Goal: Transaction & Acquisition: Book appointment/travel/reservation

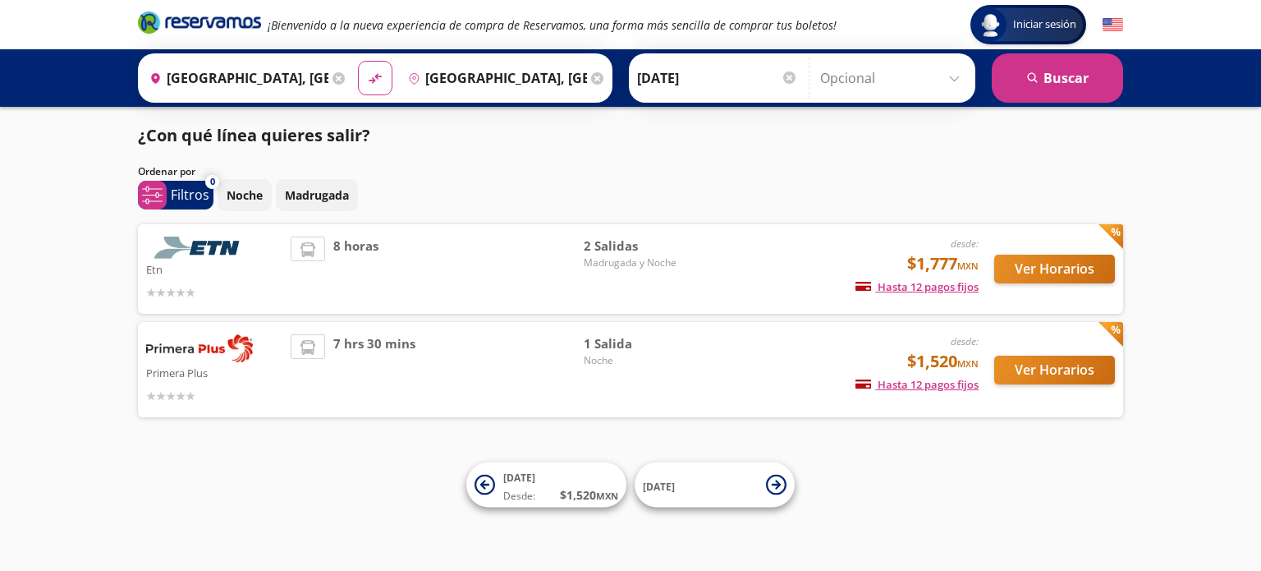
click at [294, 85] on input "[GEOGRAPHIC_DATA], [GEOGRAPHIC_DATA]" at bounding box center [236, 77] width 186 height 41
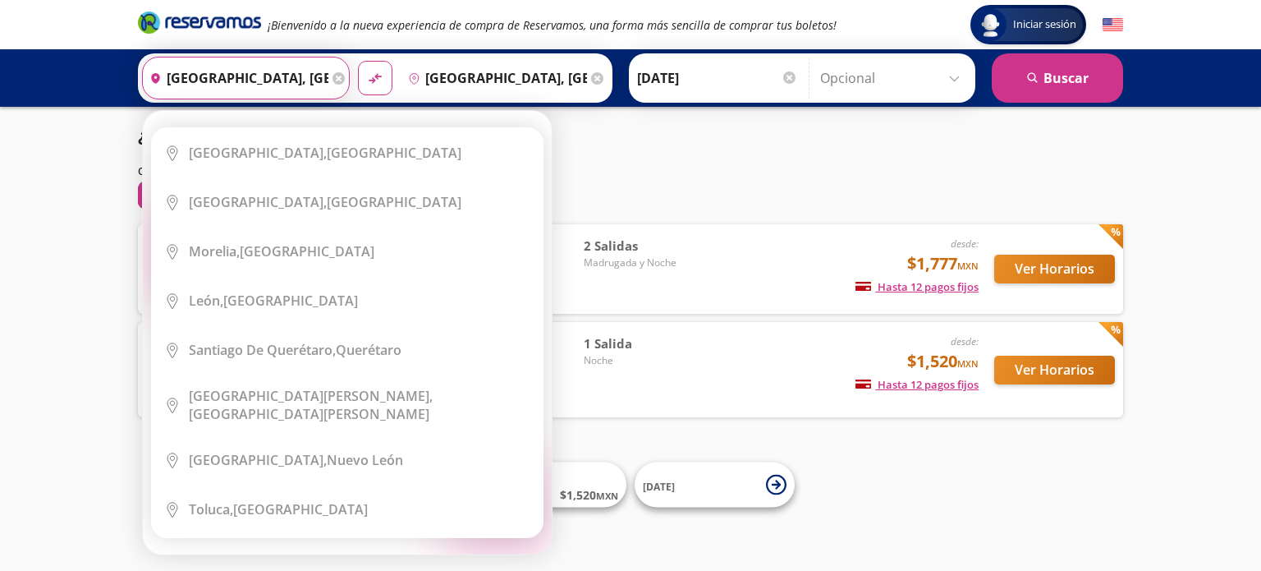
click at [332, 77] on icon at bounding box center [338, 78] width 12 height 12
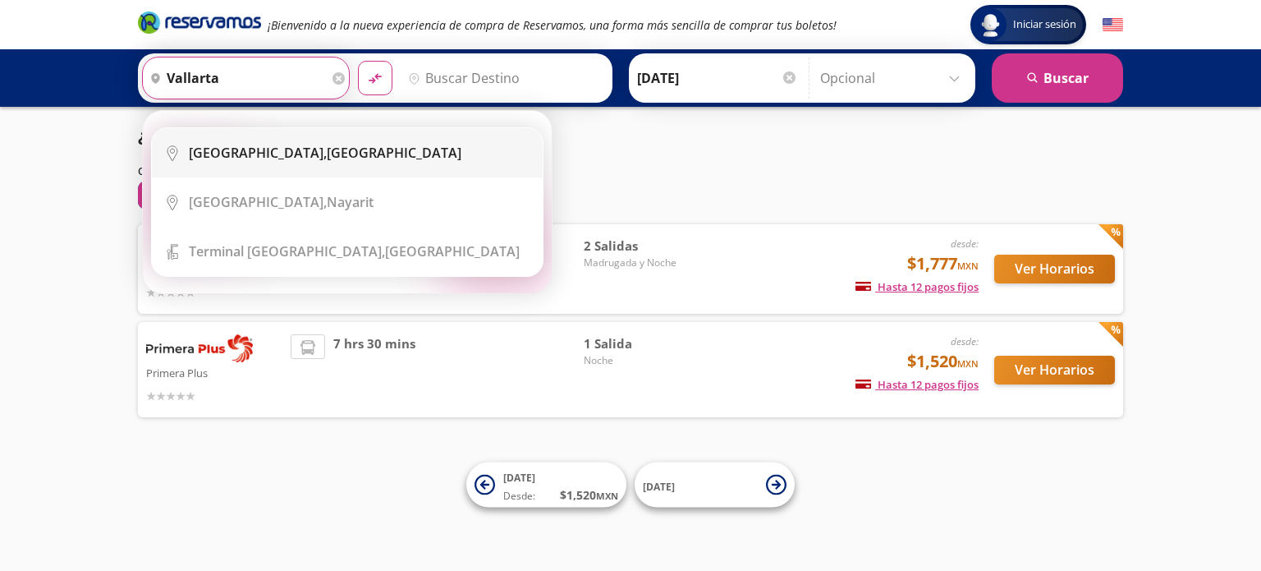
click at [253, 154] on b "[GEOGRAPHIC_DATA]," at bounding box center [258, 153] width 138 height 18
type input "[GEOGRAPHIC_DATA], [GEOGRAPHIC_DATA]"
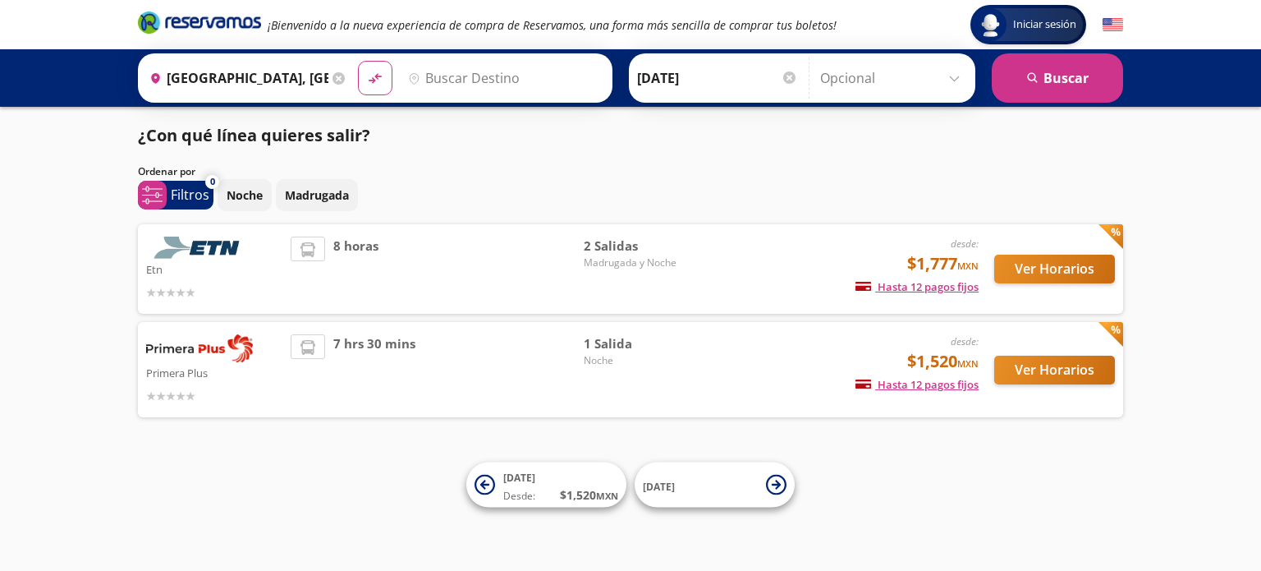
click at [483, 64] on input "Destino" at bounding box center [502, 77] width 202 height 41
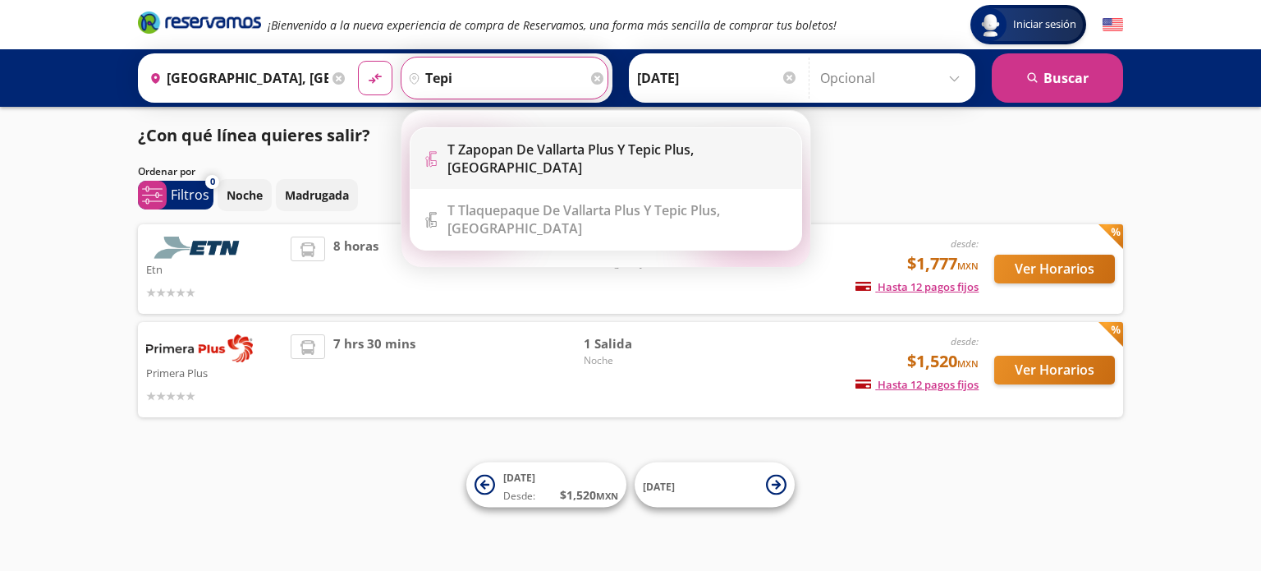
click at [550, 143] on li "Terminal Icon" at bounding box center [605, 158] width 391 height 61
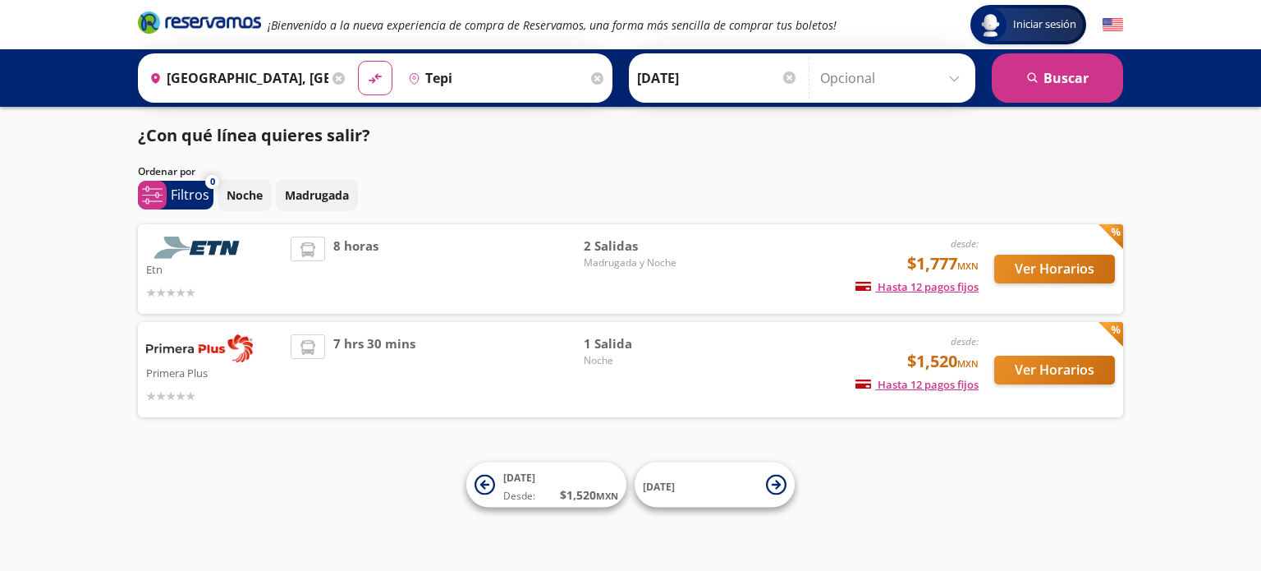
type input "T Zapopan de Vallarta Plus y Tepic Plus, [GEOGRAPHIC_DATA]"
click at [514, 88] on input "T Zapopan de Vallarta Plus y Tepic Plus, [GEOGRAPHIC_DATA]" at bounding box center [494, 77] width 186 height 41
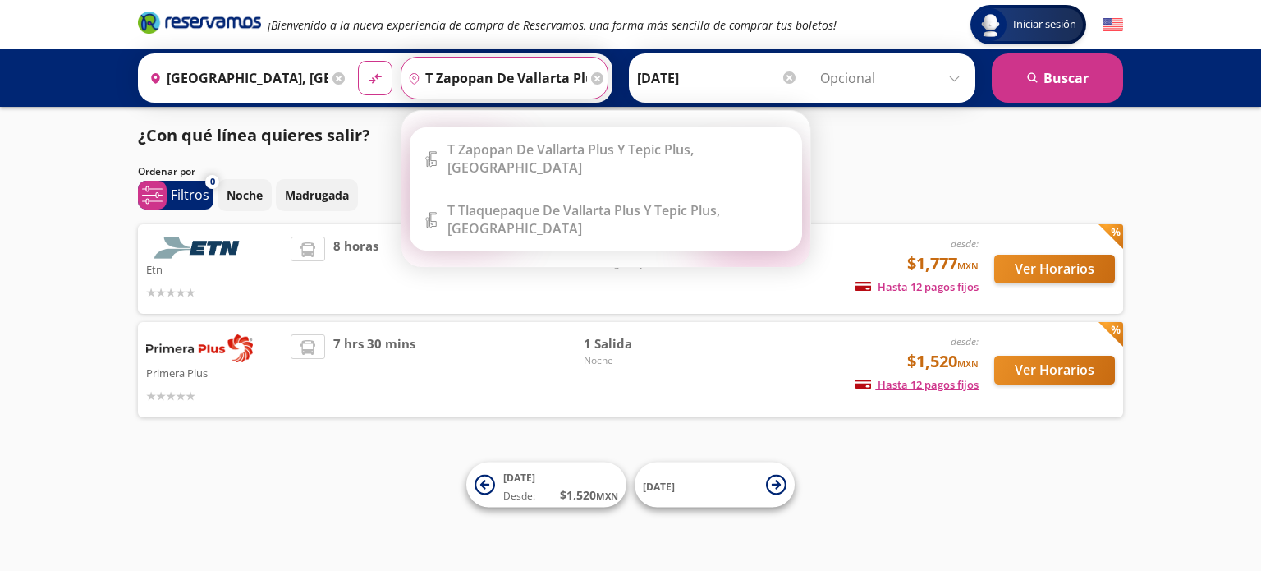
click at [511, 75] on input "T Zapopan de Vallarta Plus y Tepic Plus, [GEOGRAPHIC_DATA]" at bounding box center [494, 77] width 186 height 41
click at [502, 81] on input "T Zapopan de Vallarta Plus y Tepic Plus, [GEOGRAPHIC_DATA]" at bounding box center [494, 77] width 186 height 41
click at [584, 68] on div "Destino pin-outline T Zapopan de Vallarta Plus y Tepic Plus, [GEOGRAPHIC_DATA]" at bounding box center [505, 78] width 208 height 43
click at [591, 79] on icon at bounding box center [597, 78] width 12 height 12
type input "t"
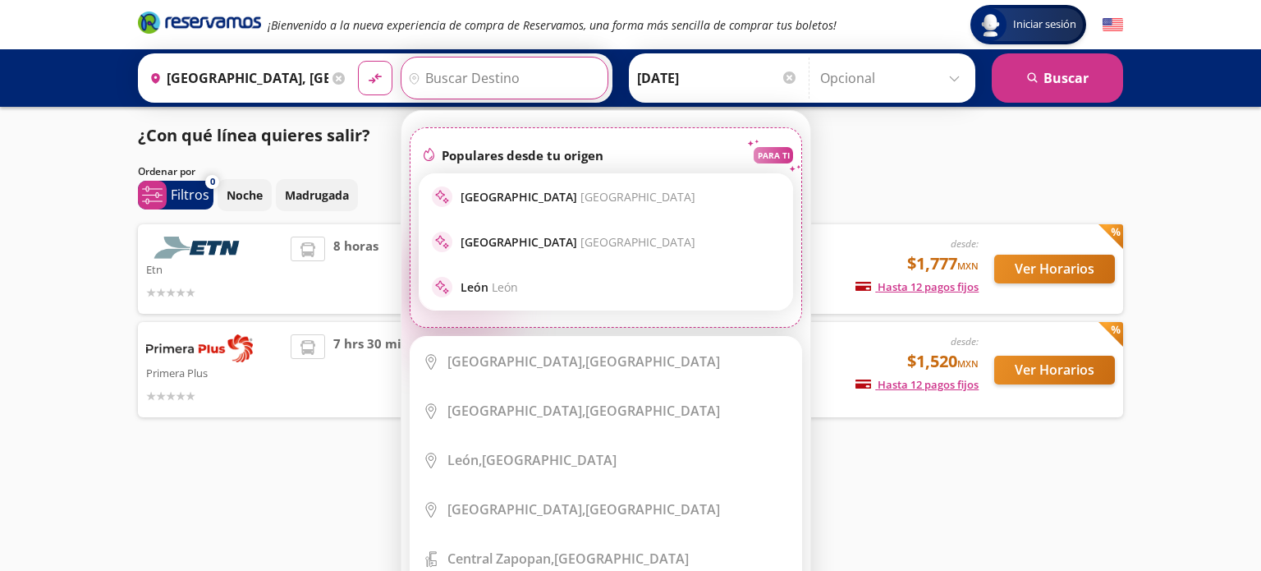
type input "e"
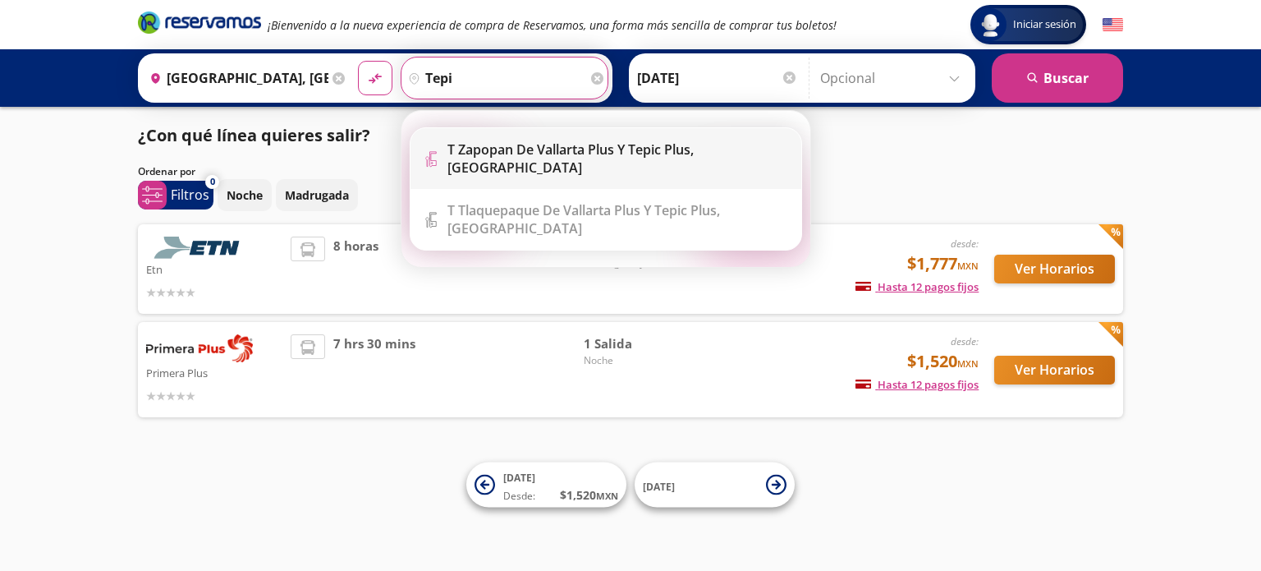
click at [707, 161] on li "Terminal Icon" at bounding box center [605, 158] width 391 height 61
type input "T Zapopan de Vallarta Plus y Tepic Plus, [GEOGRAPHIC_DATA]"
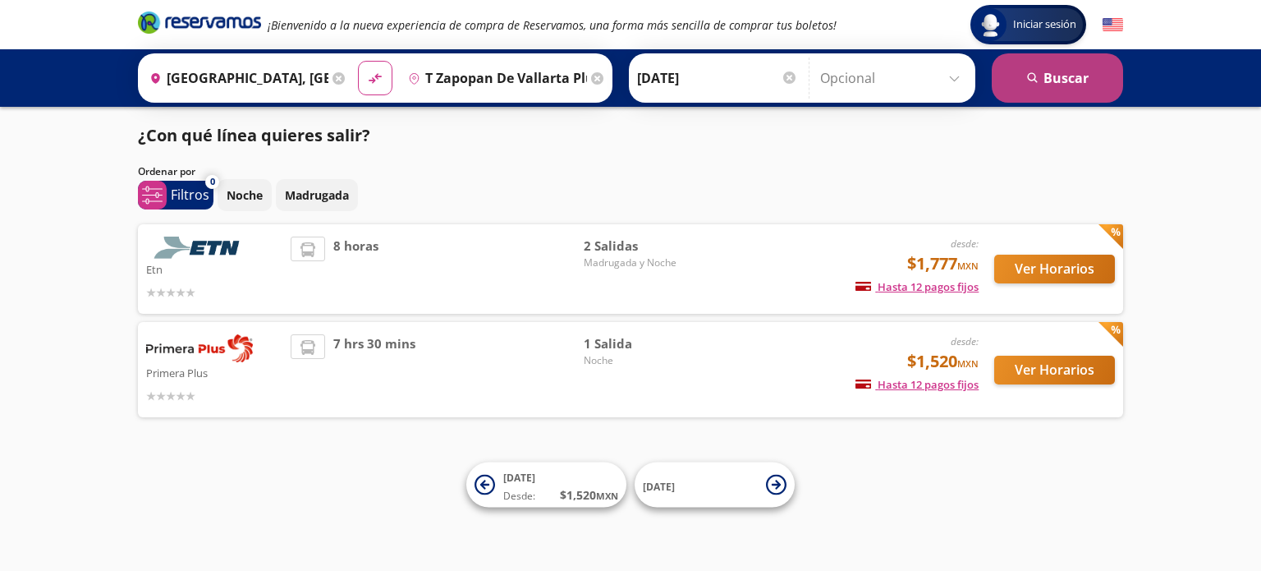
click at [1061, 80] on button "search [GEOGRAPHIC_DATA]" at bounding box center [1057, 77] width 131 height 49
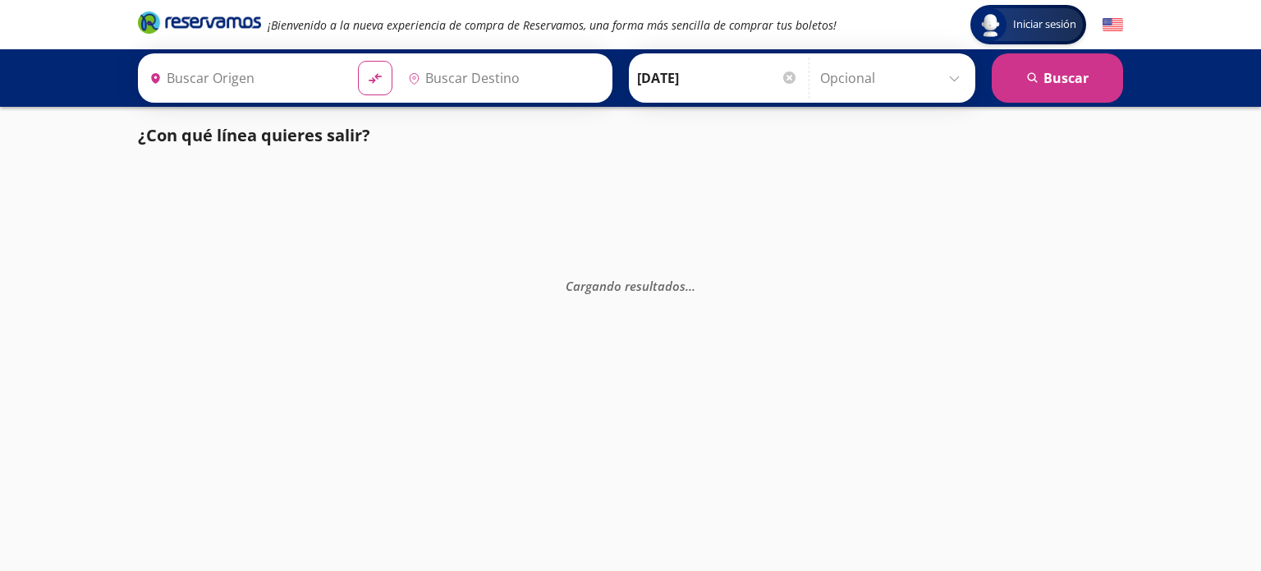
type input "[GEOGRAPHIC_DATA], [GEOGRAPHIC_DATA]"
type input "T Zapopan de Vallarta Plus y Tepic Plus, [GEOGRAPHIC_DATA]"
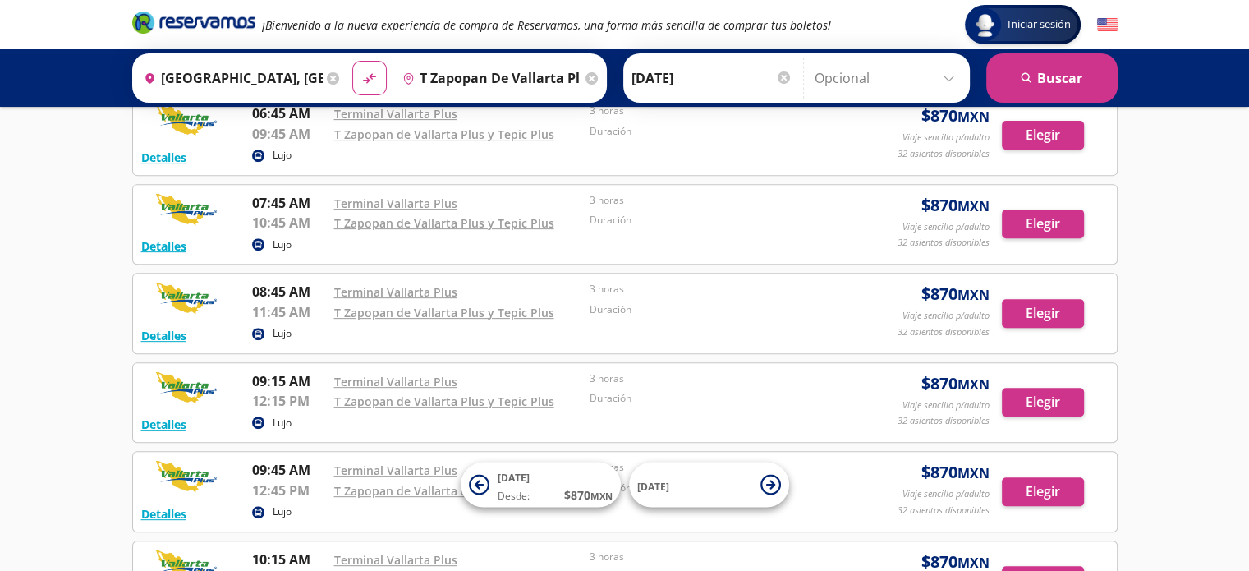
scroll to position [390, 0]
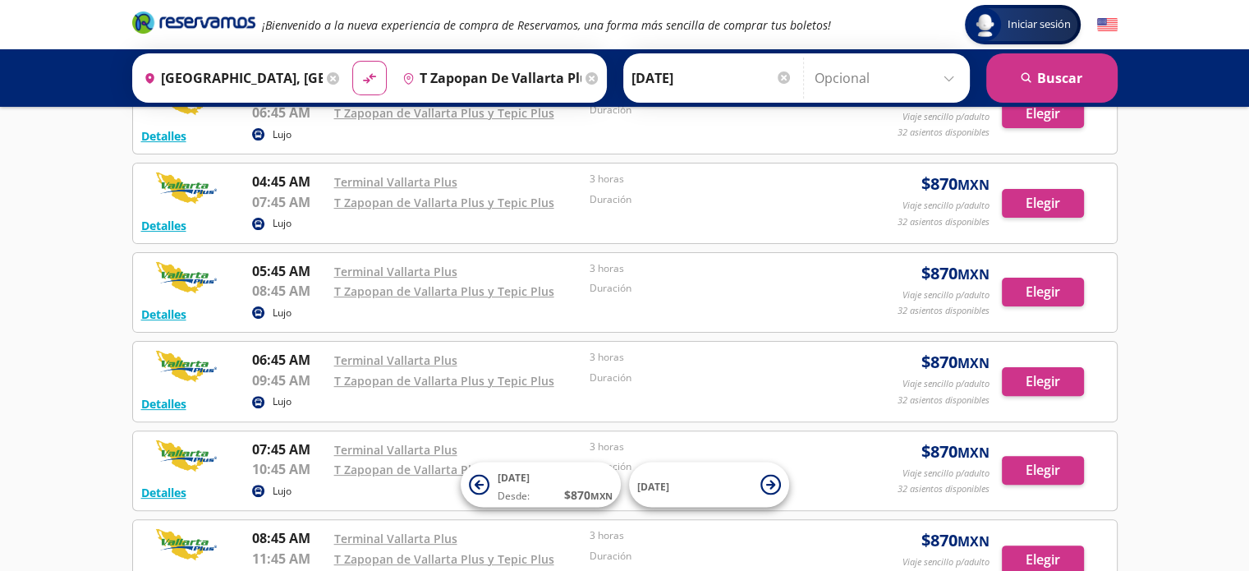
click at [866, 39] on div "¡Bienvenido a la nueva experiencia de compra de Reservamos, una forma más senci…" at bounding box center [624, 24] width 1001 height 49
click at [286, 78] on input "[GEOGRAPHIC_DATA], [GEOGRAPHIC_DATA]" at bounding box center [230, 77] width 186 height 41
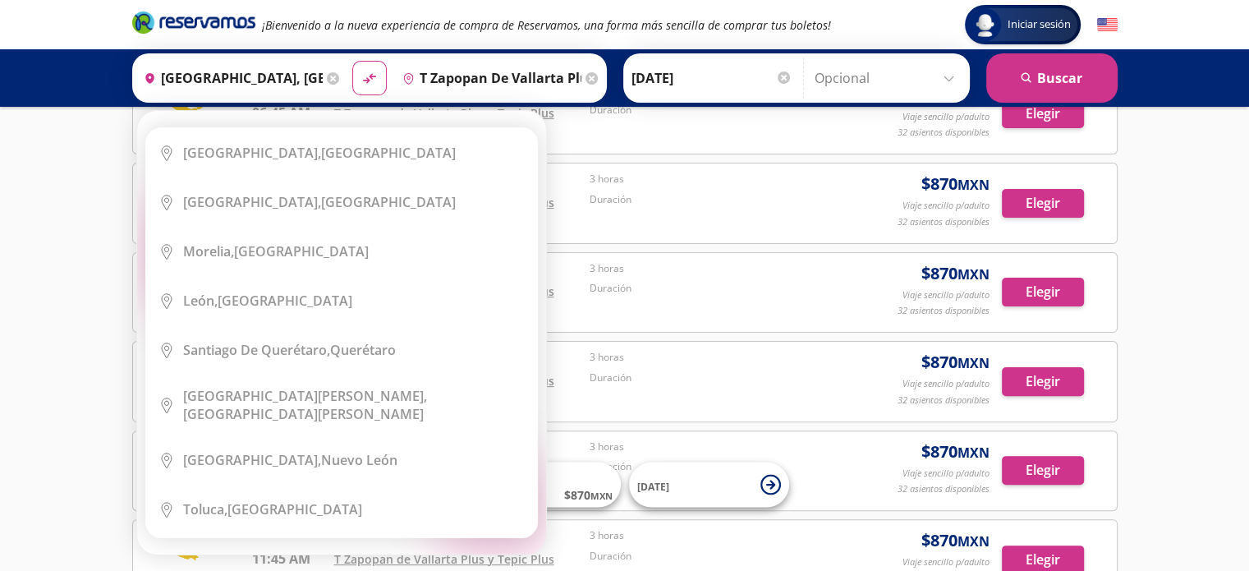
click at [328, 72] on icon at bounding box center [333, 78] width 12 height 12
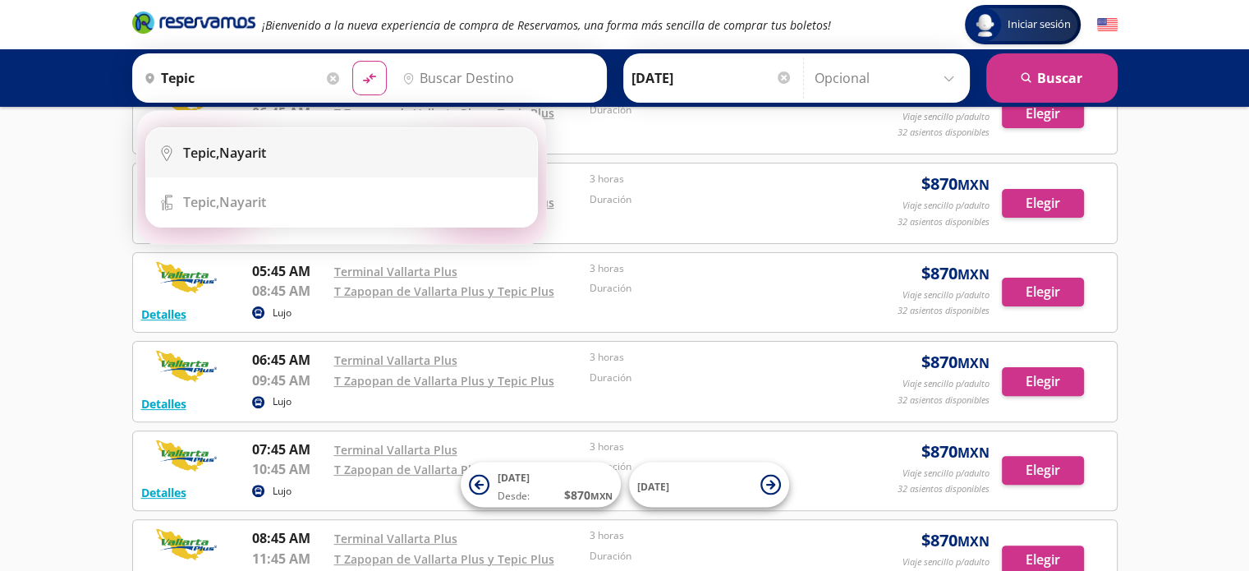
click at [245, 144] on div "Tepic, Nayarit" at bounding box center [224, 153] width 83 height 18
type input "Tepic, Nayarit"
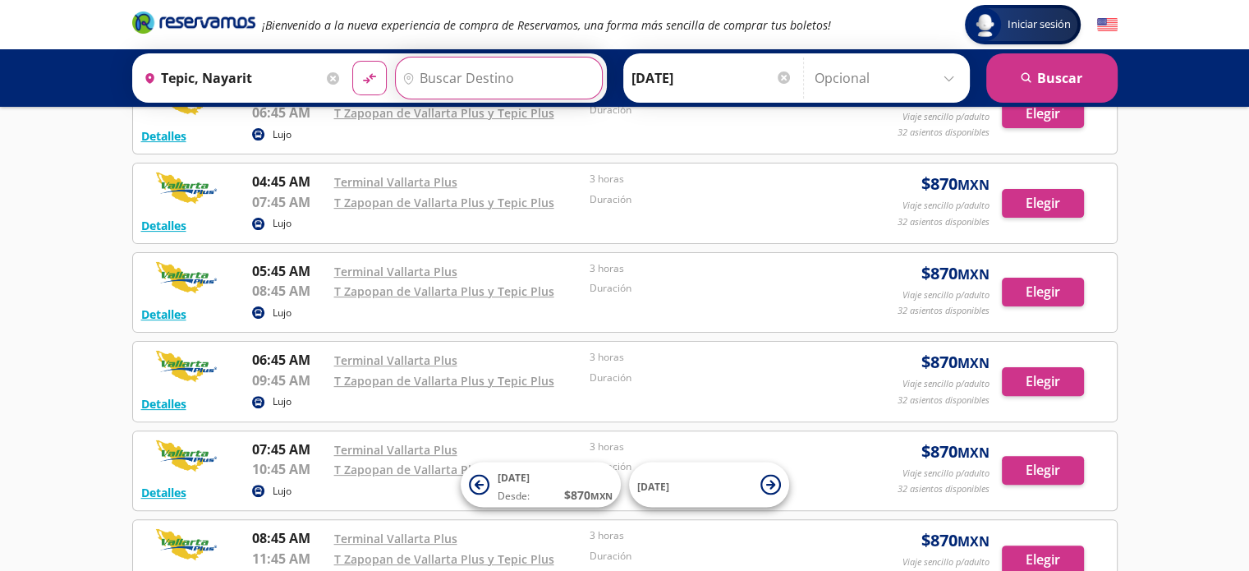
click at [472, 71] on input "Destino" at bounding box center [497, 77] width 202 height 41
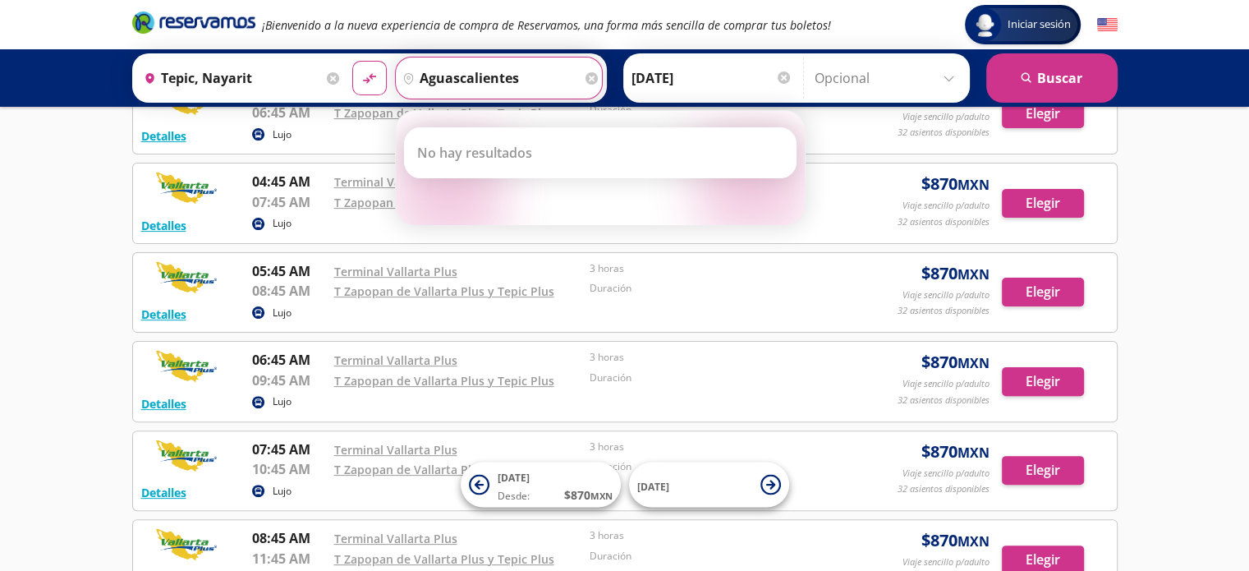
drag, startPoint x: 522, startPoint y: 66, endPoint x: 384, endPoint y: 45, distance: 139.6
click at [384, 45] on div "Iniciar sesión Iniciar sesión ¡Bienvenido a la nueva experiencia de compra de R…" at bounding box center [624, 53] width 1249 height 107
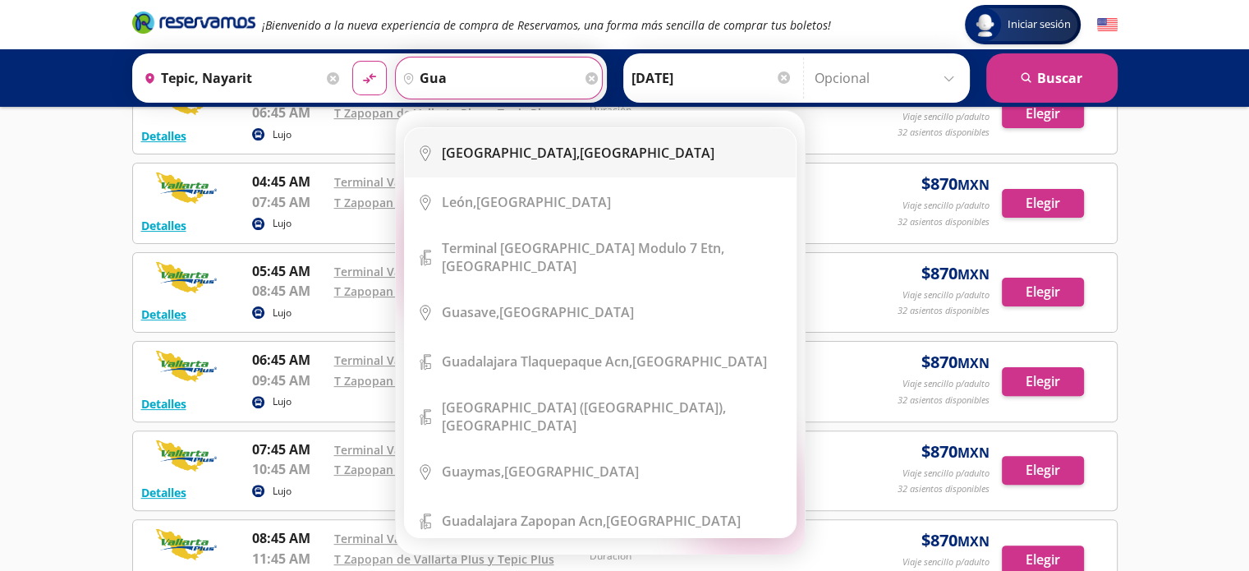
click at [484, 150] on b "[GEOGRAPHIC_DATA]," at bounding box center [511, 153] width 138 height 18
type input "[GEOGRAPHIC_DATA], [GEOGRAPHIC_DATA]"
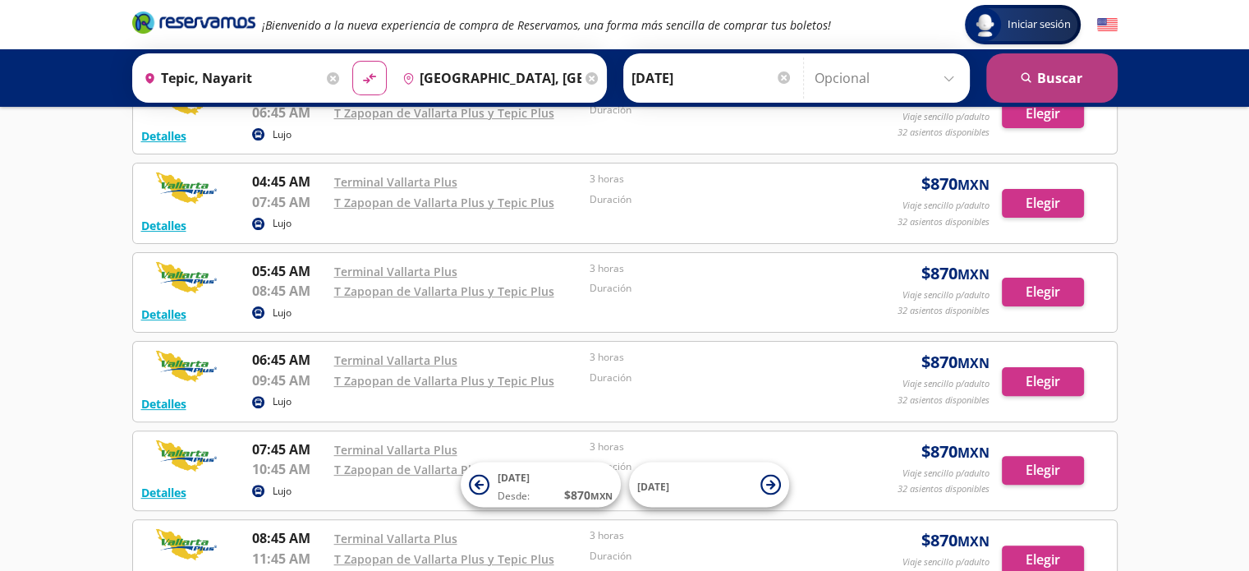
click at [1084, 89] on button "search [GEOGRAPHIC_DATA]" at bounding box center [1051, 77] width 131 height 49
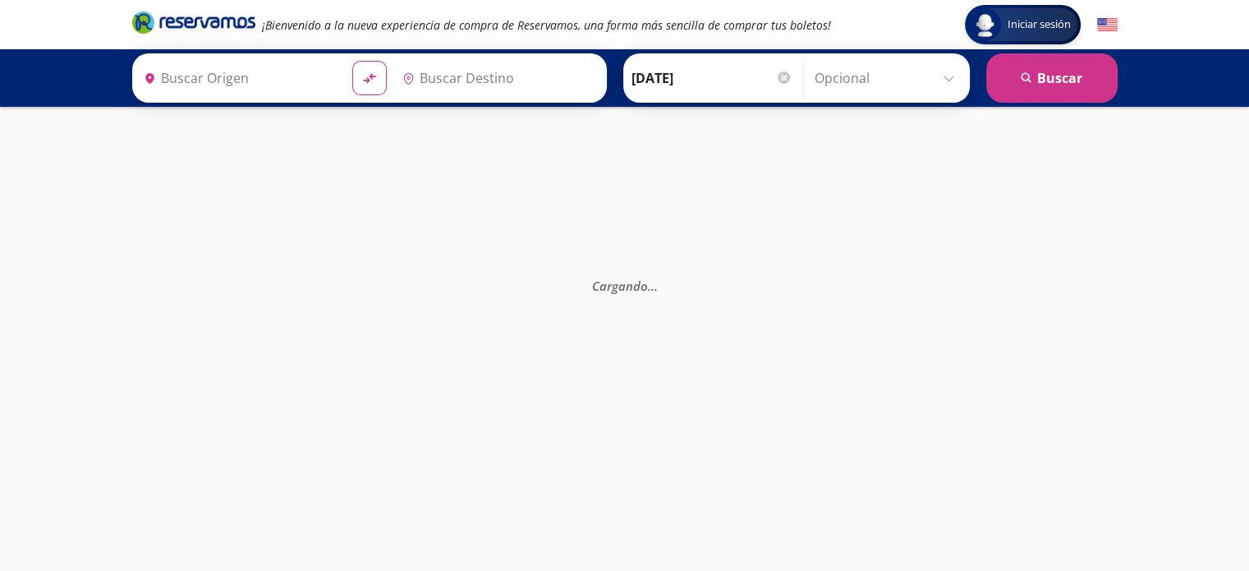
type input "[GEOGRAPHIC_DATA], [GEOGRAPHIC_DATA]"
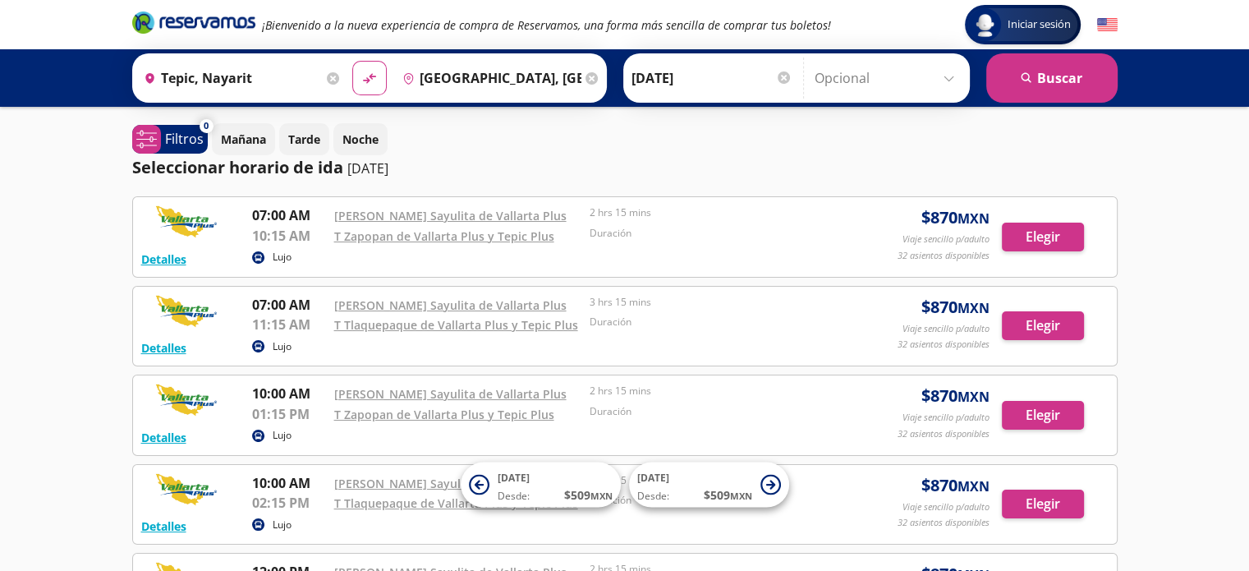
drag, startPoint x: 764, startPoint y: 126, endPoint x: 707, endPoint y: 98, distance: 64.2
click at [764, 126] on div "Mañana Tarde Noche" at bounding box center [664, 139] width 905 height 32
click at [644, 72] on input "[DATE]" at bounding box center [711, 77] width 161 height 41
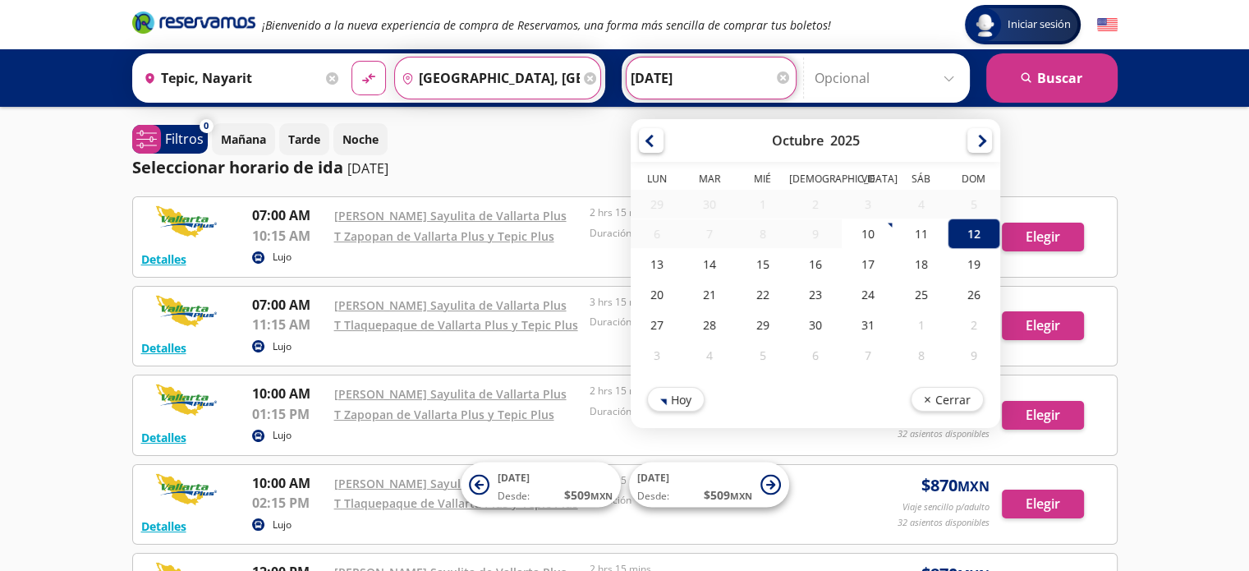
click at [437, 73] on input "[GEOGRAPHIC_DATA], [GEOGRAPHIC_DATA]" at bounding box center [487, 77] width 185 height 41
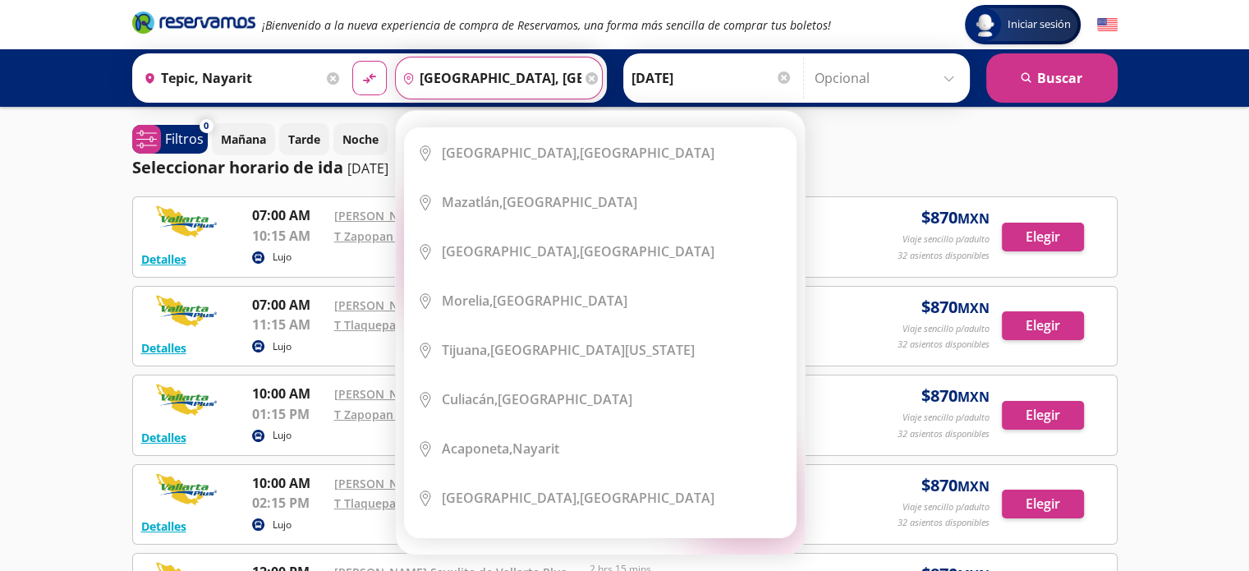
drag, startPoint x: 364, startPoint y: 78, endPoint x: 391, endPoint y: 76, distance: 26.3
click at [364, 78] on icon at bounding box center [369, 78] width 13 height 10
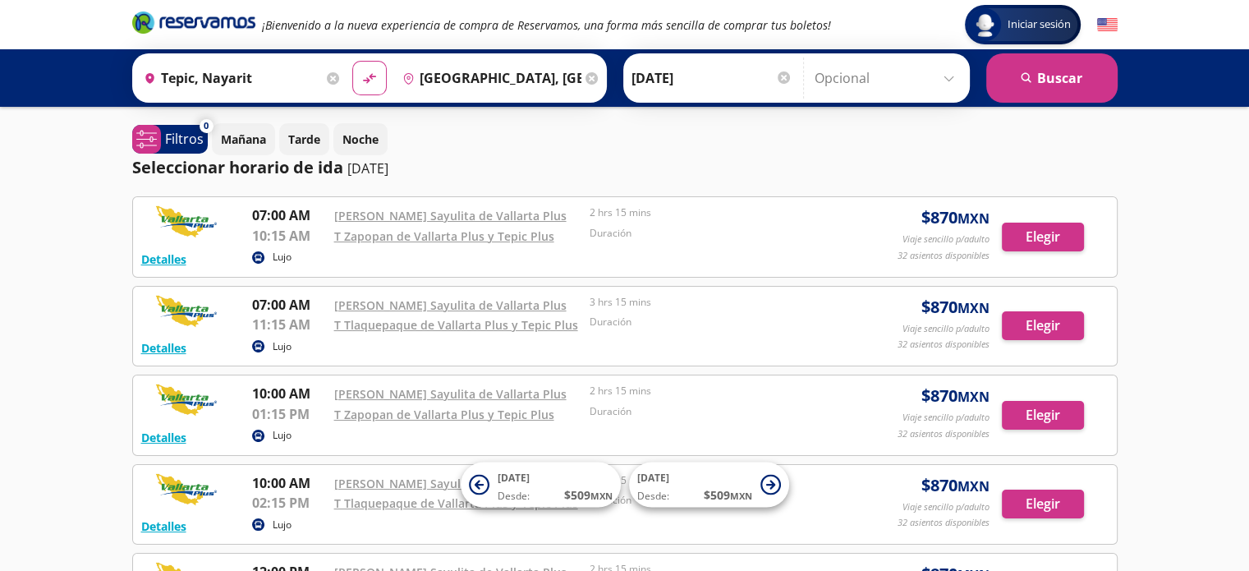
type input "[GEOGRAPHIC_DATA], [GEOGRAPHIC_DATA]"
type input "Tepic, Nayarit"
click at [483, 66] on input "Tepic, Nayarit" at bounding box center [489, 77] width 186 height 41
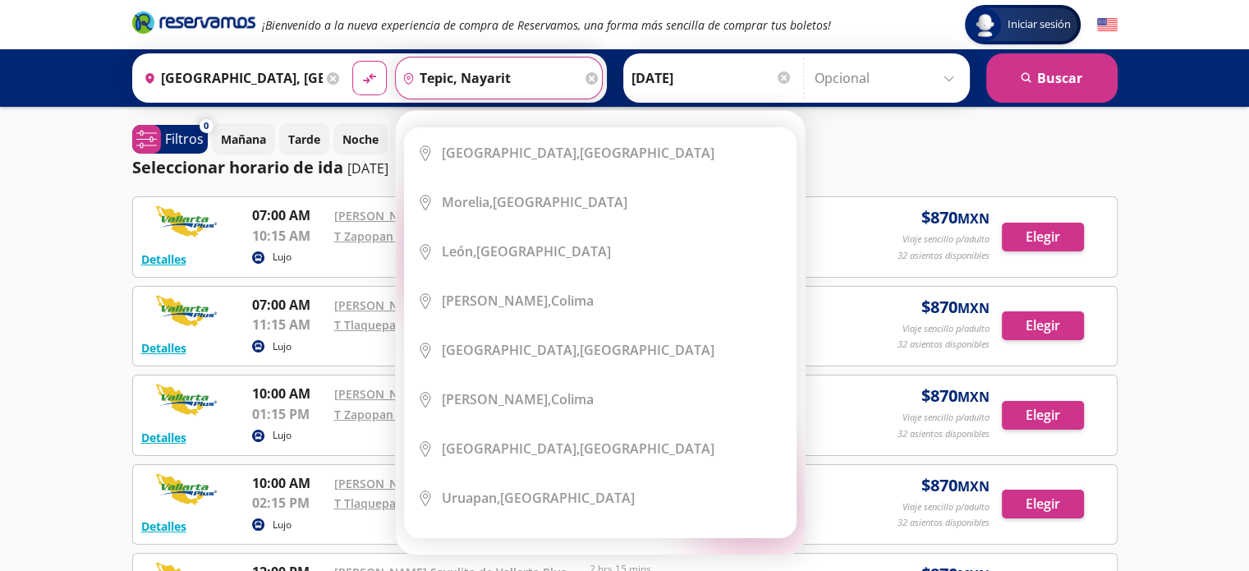
click at [511, 72] on input "Tepic, Nayarit" at bounding box center [489, 77] width 186 height 41
drag, startPoint x: 511, startPoint y: 74, endPoint x: 384, endPoint y: 71, distance: 127.3
click at [384, 71] on div "Origen heroicons:map-pin-20-solid [GEOGRAPHIC_DATA], [GEOGRAPHIC_DATA] Destino …" at bounding box center [369, 77] width 474 height 49
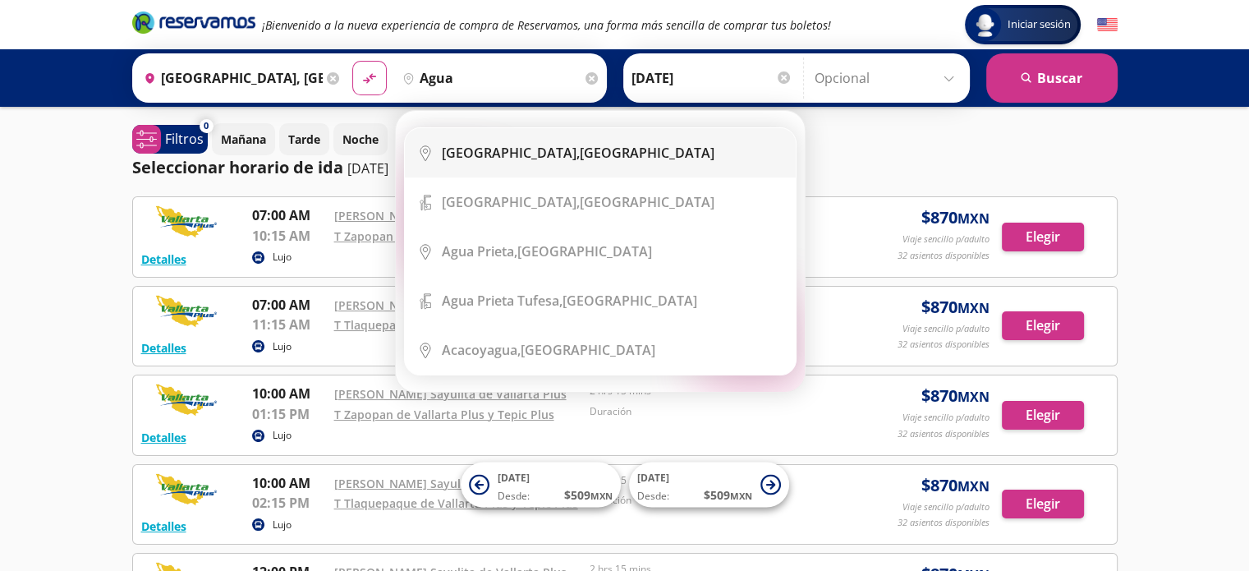
click at [591, 163] on li "City Icon [GEOGRAPHIC_DATA], [GEOGRAPHIC_DATA]" at bounding box center [600, 152] width 391 height 49
type input "[GEOGRAPHIC_DATA], [GEOGRAPHIC_DATA]"
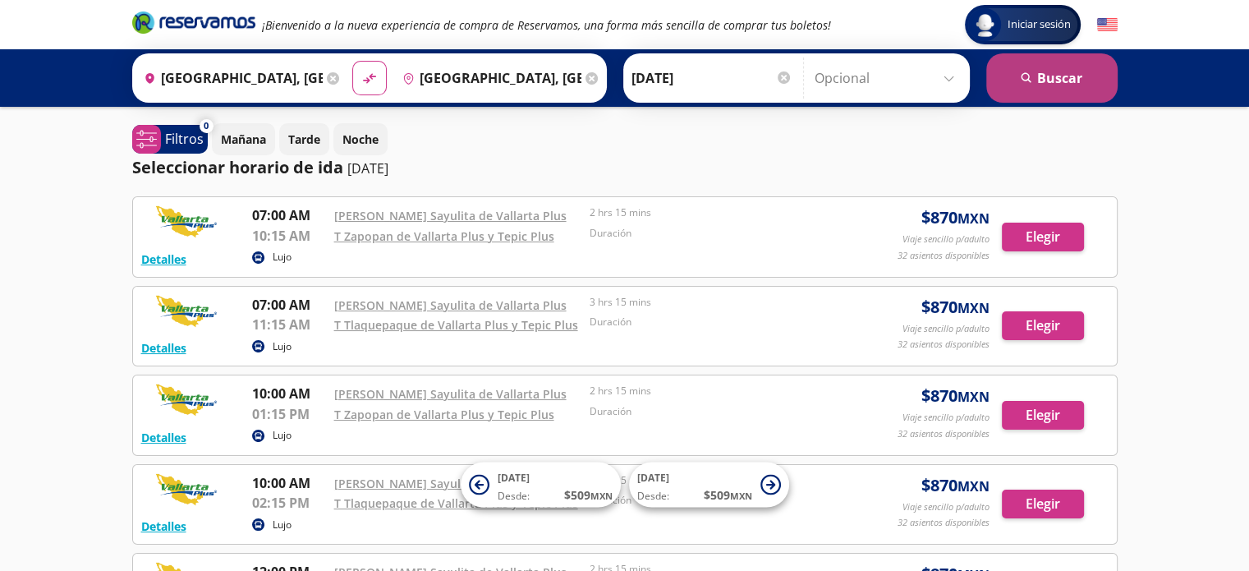
click at [1040, 73] on button "search [GEOGRAPHIC_DATA]" at bounding box center [1051, 77] width 131 height 49
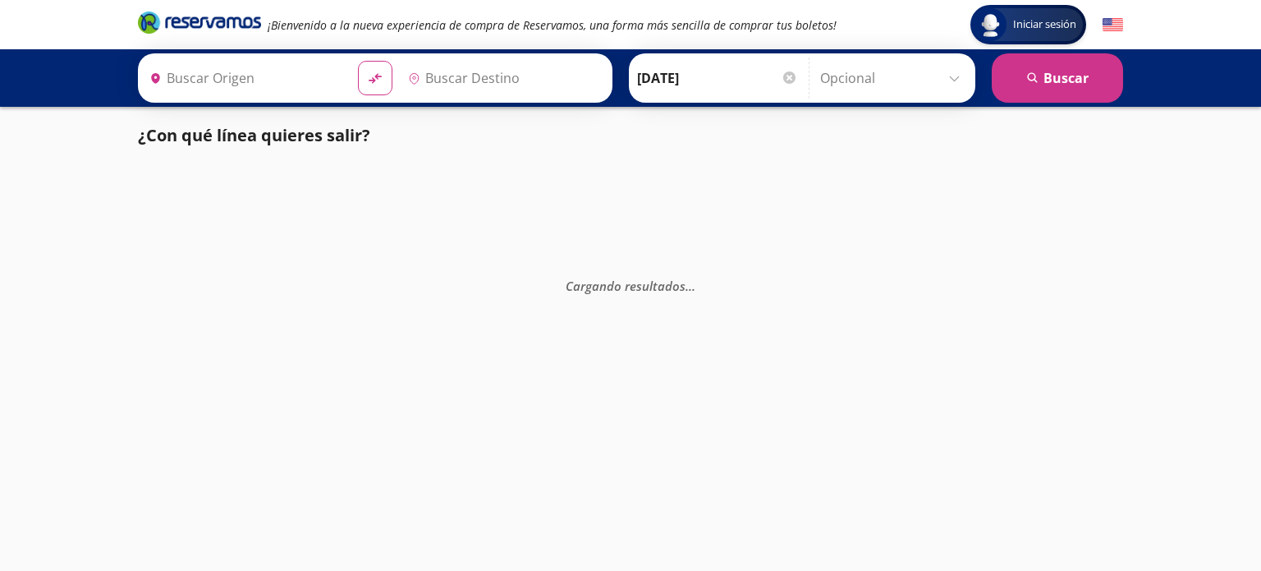
type input "[GEOGRAPHIC_DATA], [GEOGRAPHIC_DATA]"
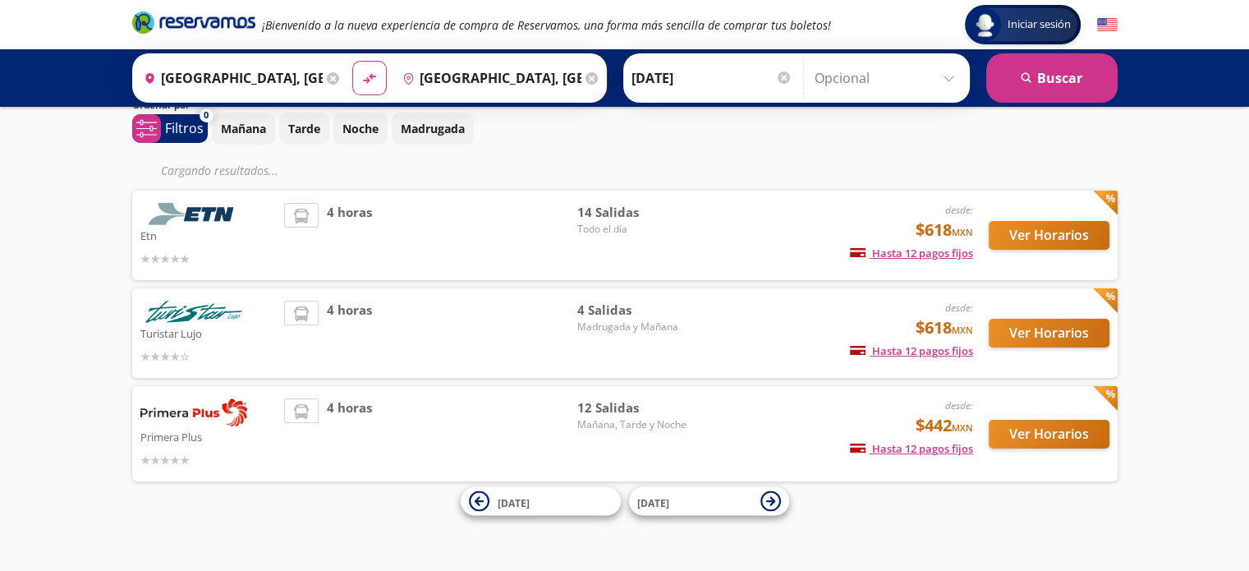
scroll to position [34, 0]
